Goal: Task Accomplishment & Management: Use online tool/utility

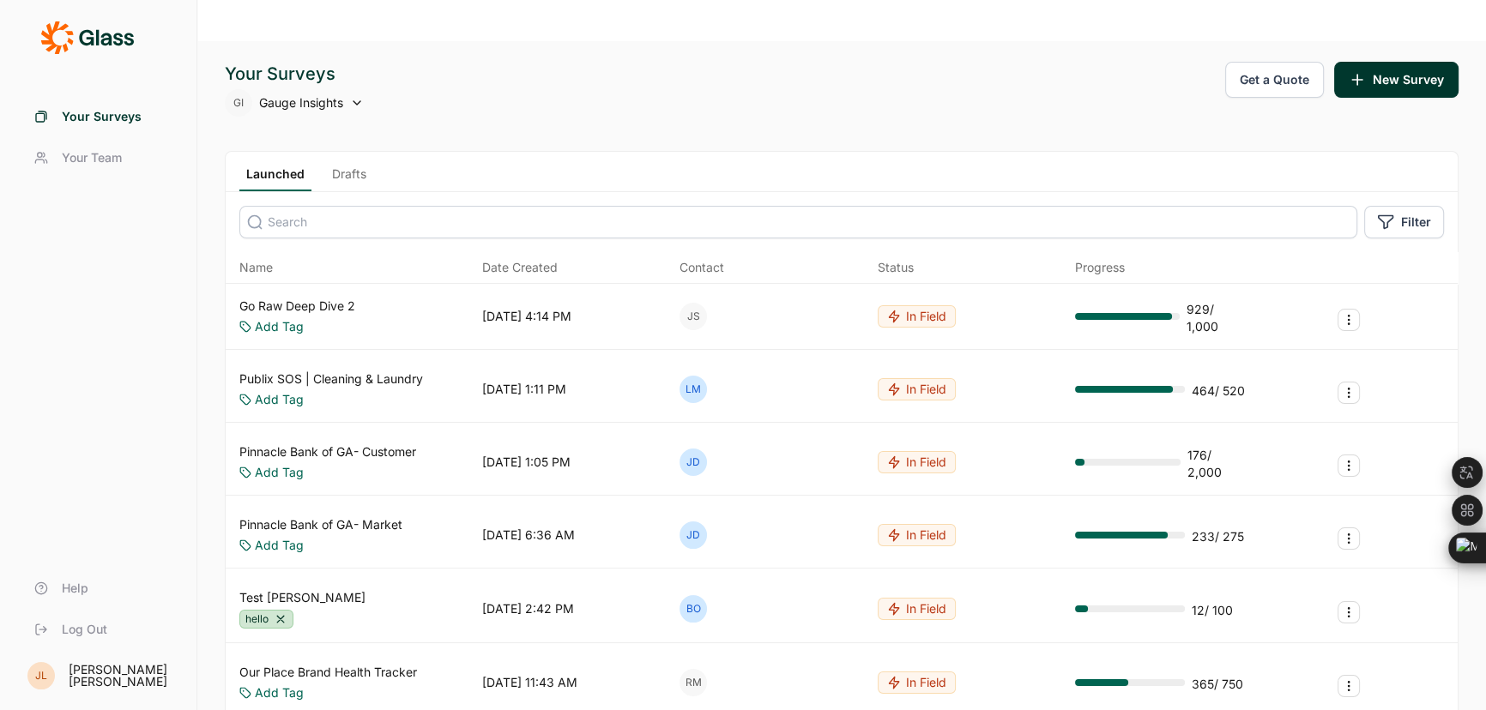
click at [352, 206] on input at bounding box center [798, 222] width 1118 height 33
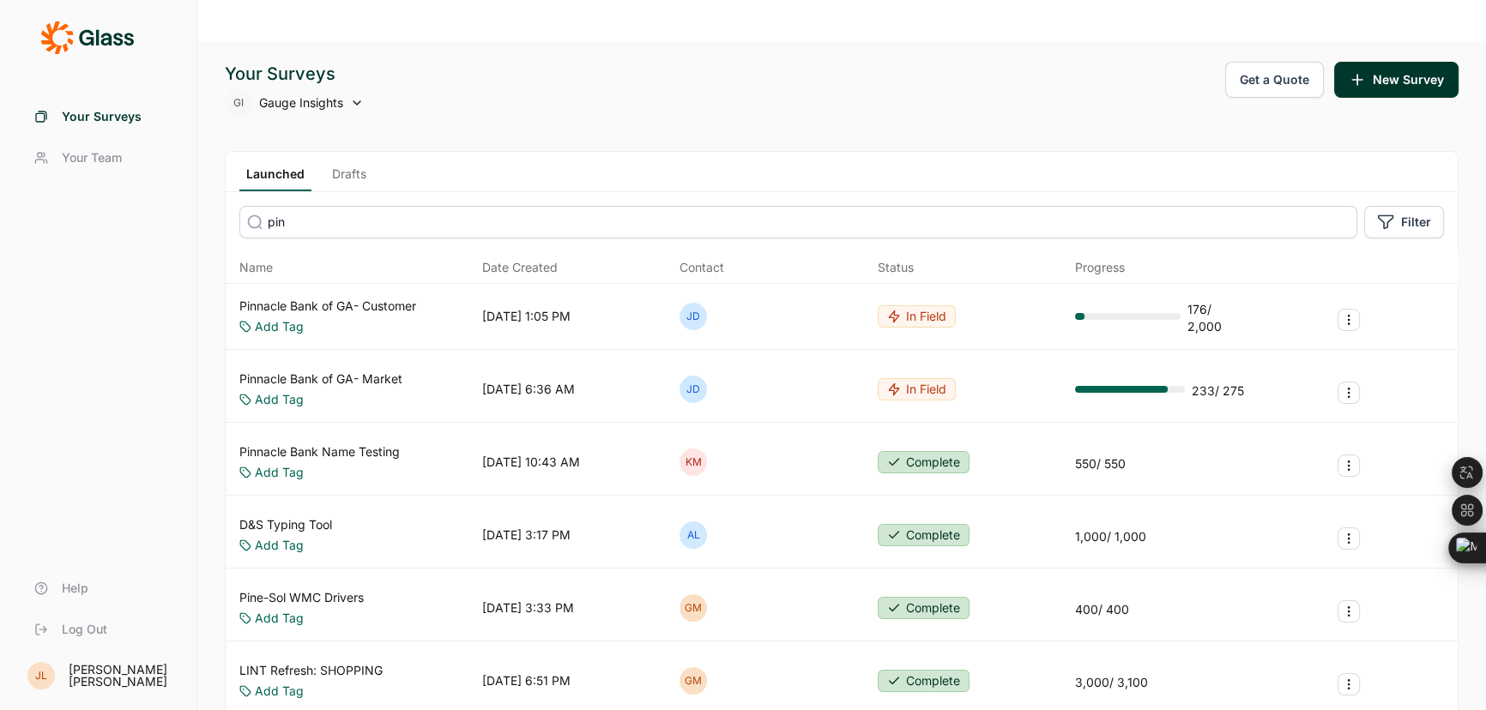
type input "pin"
click at [367, 444] on link "Pinnacle Bank Name Testing" at bounding box center [319, 452] width 160 height 17
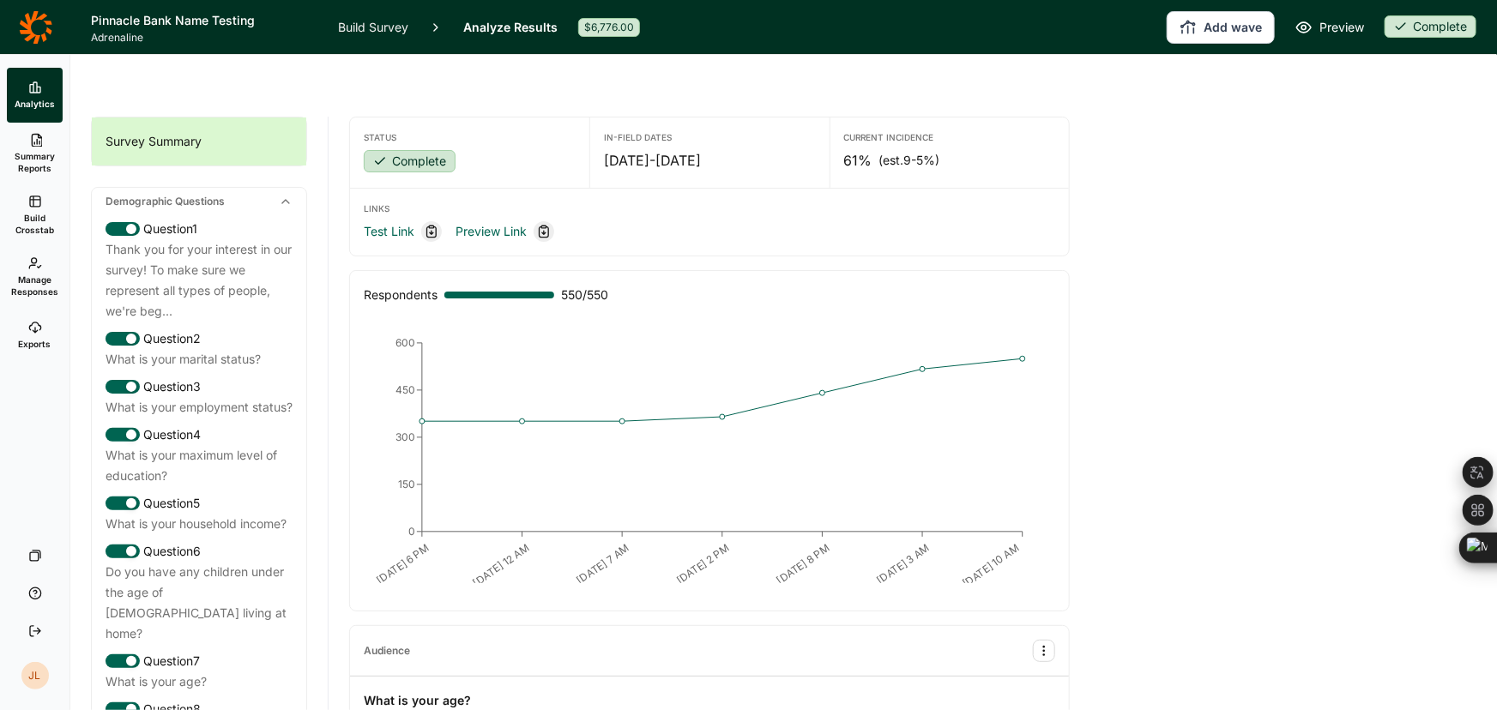
click at [43, 323] on link "Exports" at bounding box center [35, 335] width 56 height 55
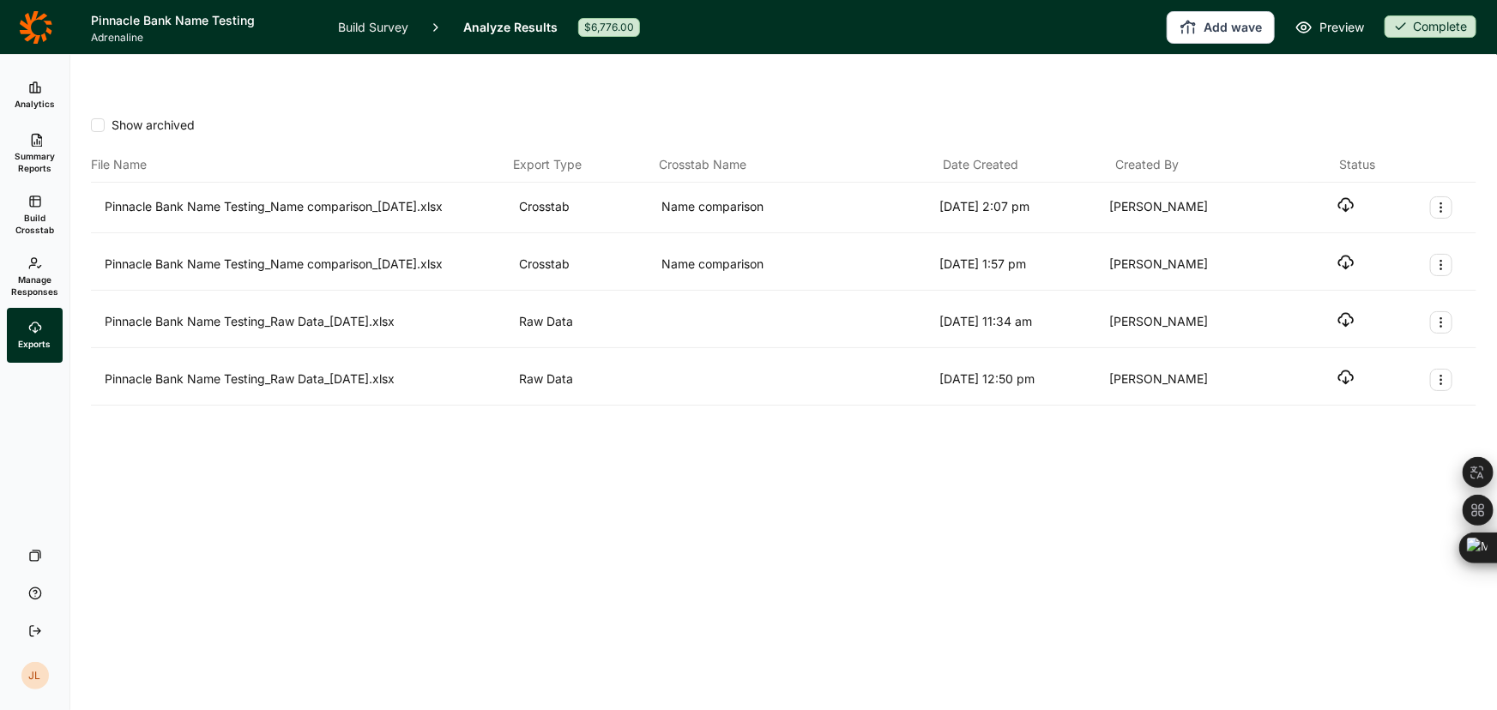
click at [45, 214] on span "Build Crosstab" at bounding box center [35, 224] width 42 height 24
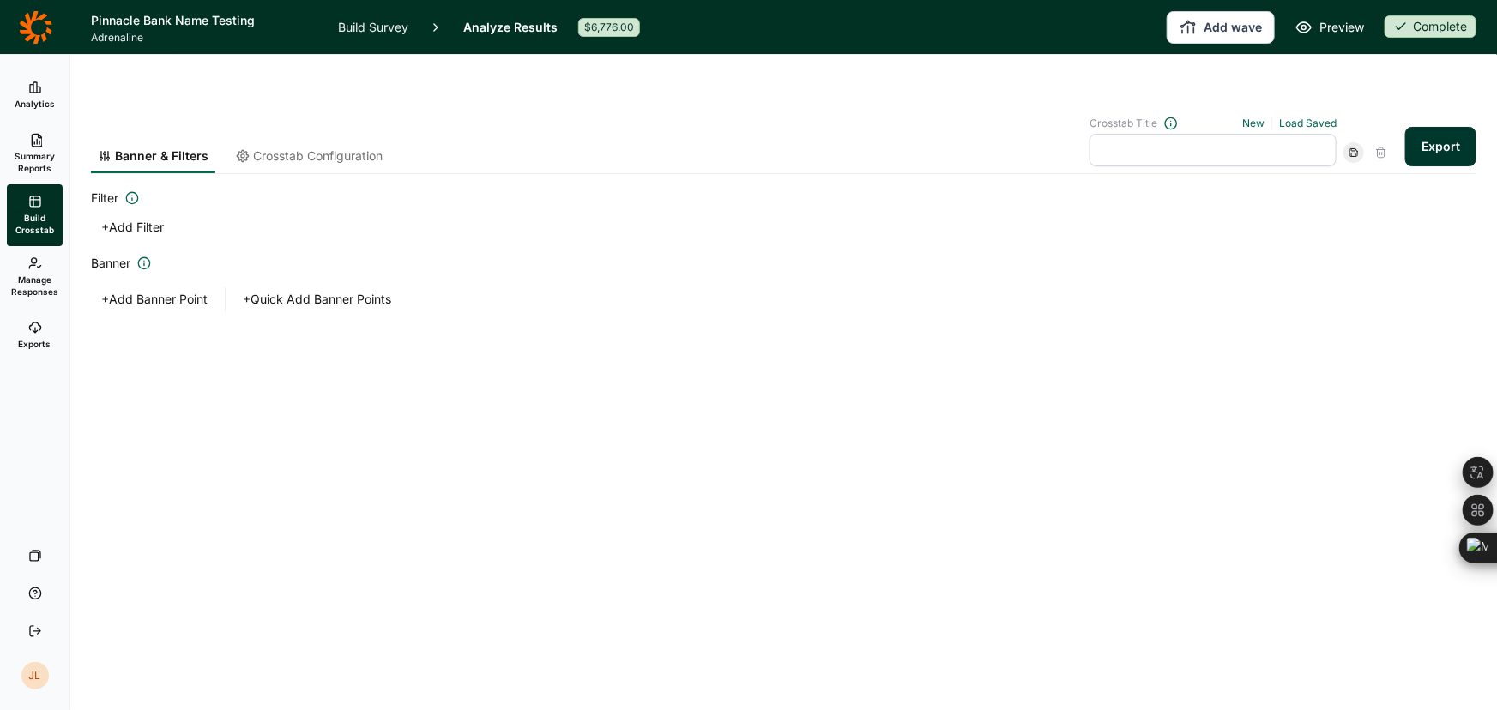
click at [45, 274] on span "Manage Responses" at bounding box center [34, 286] width 47 height 24
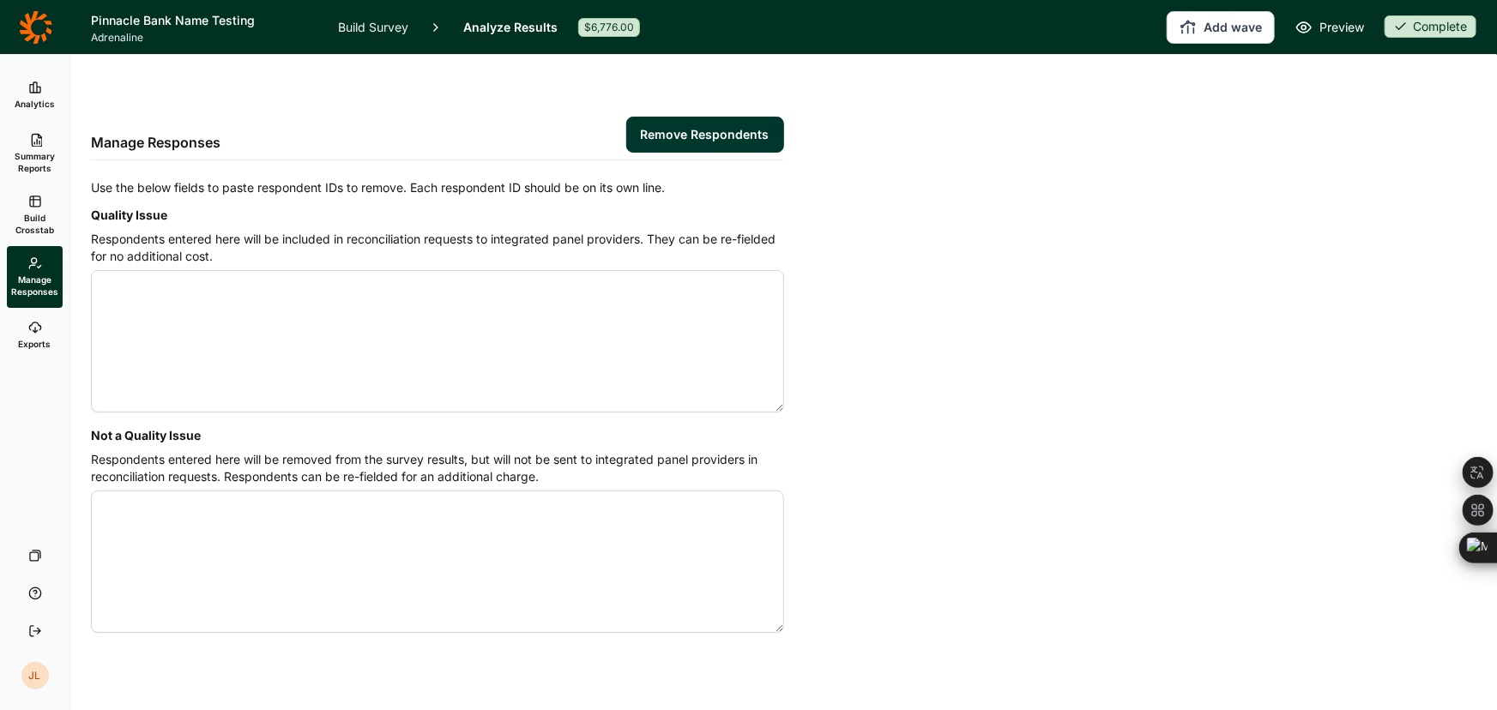
click at [38, 142] on icon at bounding box center [35, 140] width 14 height 14
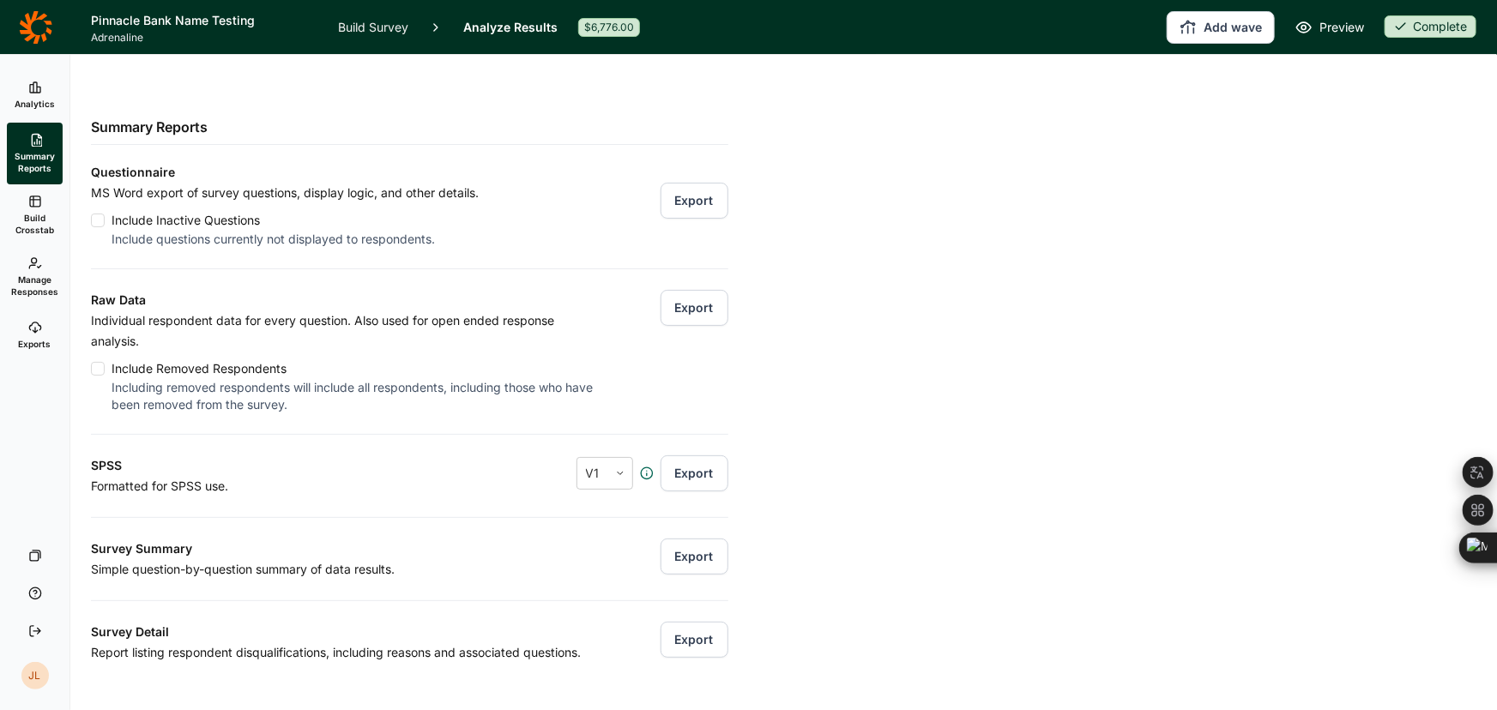
click at [669, 290] on button "Export" at bounding box center [695, 308] width 68 height 36
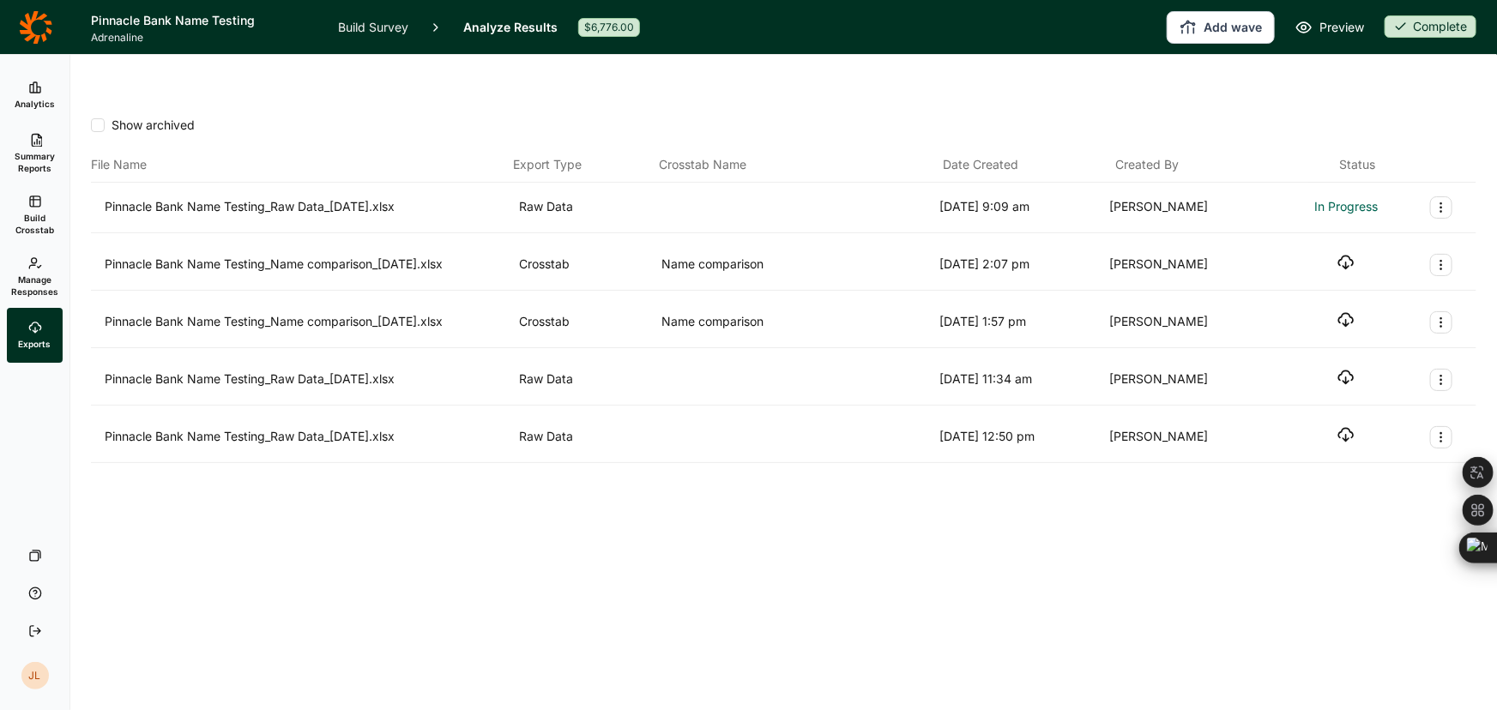
click at [669, 613] on div "Show archived File Name Export Type Crosstab Name Date Created Created By Statu…" at bounding box center [783, 423] width 1427 height 655
click at [1345, 196] on icon "button" at bounding box center [1346, 204] width 17 height 17
